Goal: Transaction & Acquisition: Subscribe to service/newsletter

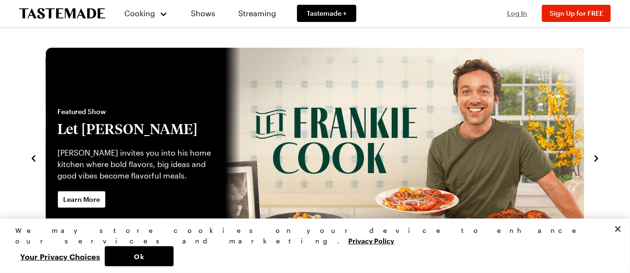
click at [516, 14] on span "Log In" at bounding box center [517, 13] width 20 height 8
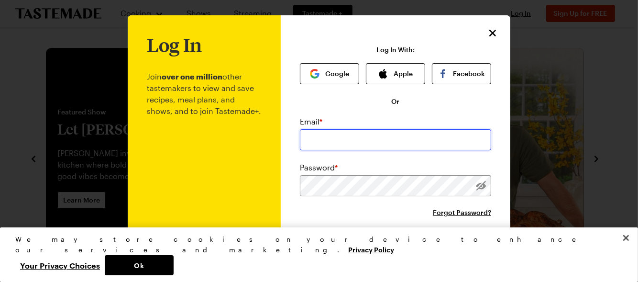
click at [400, 134] on input "email" at bounding box center [395, 139] width 191 height 21
click at [395, 145] on input "email" at bounding box center [395, 139] width 191 height 21
type input "[EMAIL_ADDRESS][DOMAIN_NAME]"
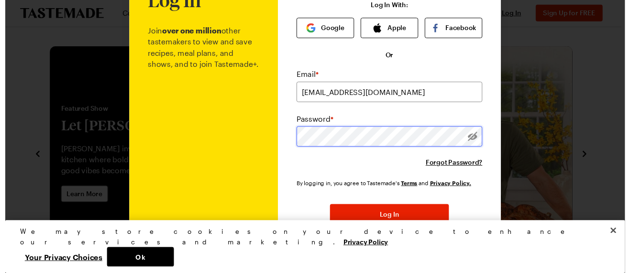
scroll to position [86, 0]
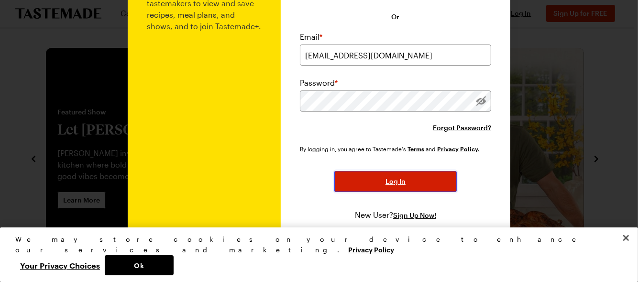
click at [392, 176] on span "Log In" at bounding box center [395, 181] width 20 height 10
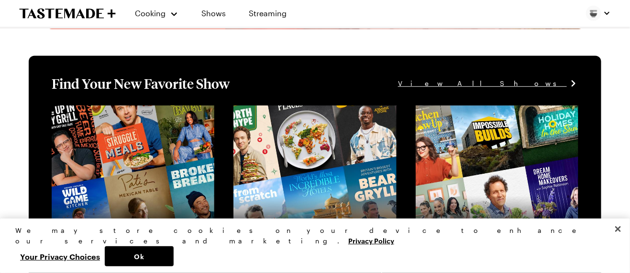
scroll to position [287, 0]
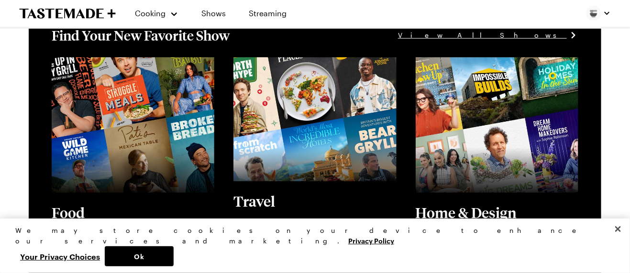
click at [545, 36] on span "View All Shows" at bounding box center [482, 35] width 169 height 11
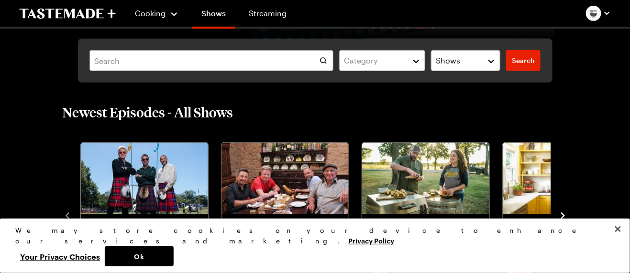
scroll to position [239, 0]
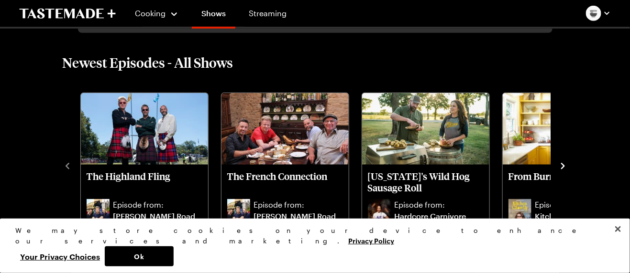
click at [563, 164] on icon "navigate to next item" at bounding box center [563, 166] width 4 height 6
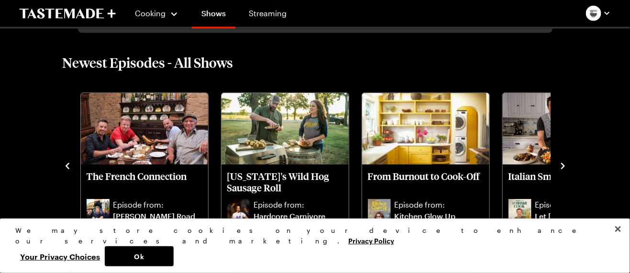
click at [563, 164] on icon "navigate to next item" at bounding box center [563, 166] width 4 height 6
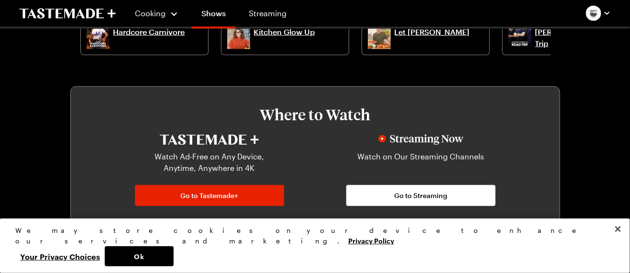
scroll to position [478, 0]
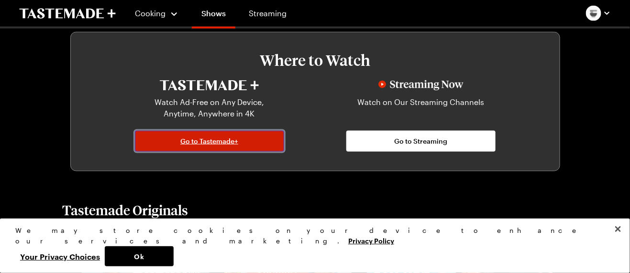
click at [198, 139] on span "Go to Tastemade+" at bounding box center [209, 142] width 58 height 10
click at [196, 139] on span "Go to Tastemade+" at bounding box center [209, 142] width 58 height 10
click at [244, 143] on link "Go to Tastemade+" at bounding box center [209, 141] width 149 height 21
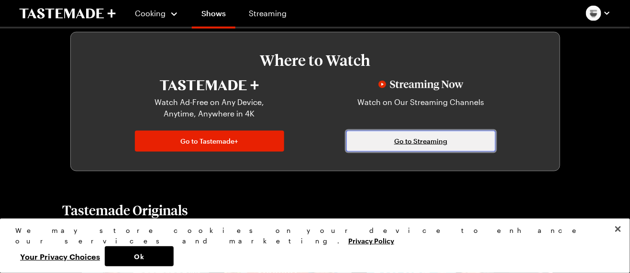
click at [396, 143] on span "Go to Streaming" at bounding box center [420, 142] width 53 height 10
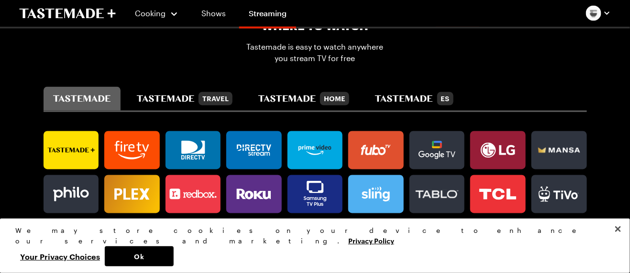
scroll to position [574, 0]
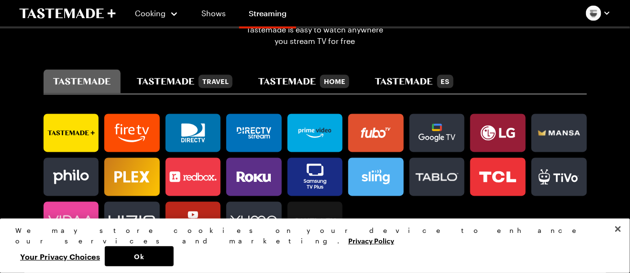
click at [66, 133] on icon at bounding box center [71, 133] width 55 height 19
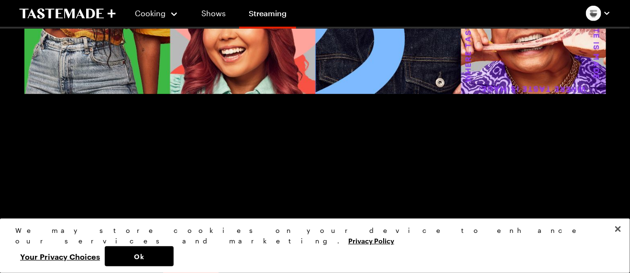
scroll to position [191, 0]
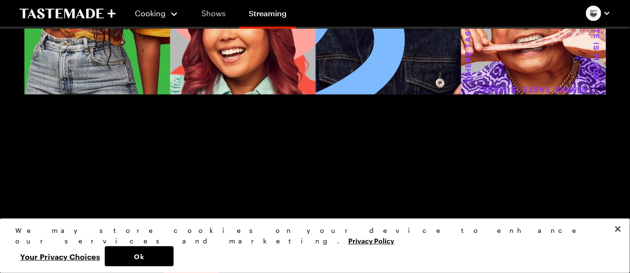
click at [215, 14] on link "Shows" at bounding box center [214, 13] width 44 height 27
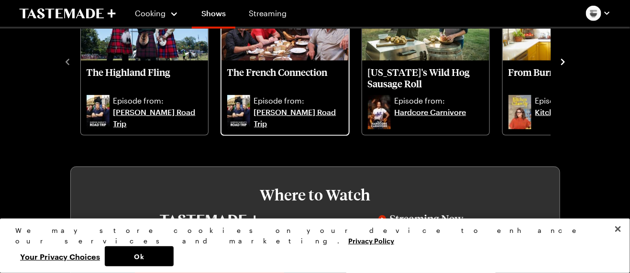
scroll to position [430, 0]
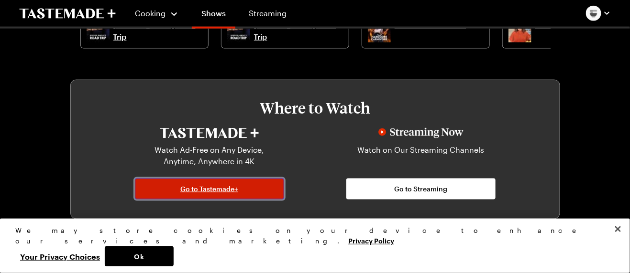
click at [204, 187] on span "Go to Tastemade+" at bounding box center [209, 190] width 58 height 10
